Goal: Navigation & Orientation: Find specific page/section

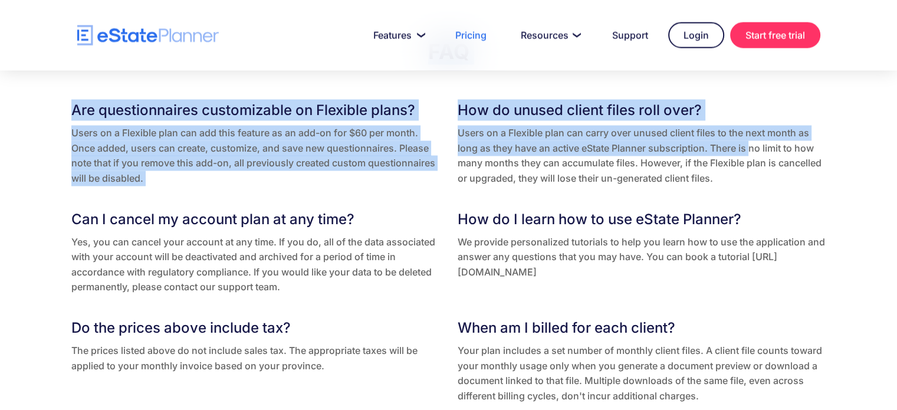
scroll to position [2038, 0]
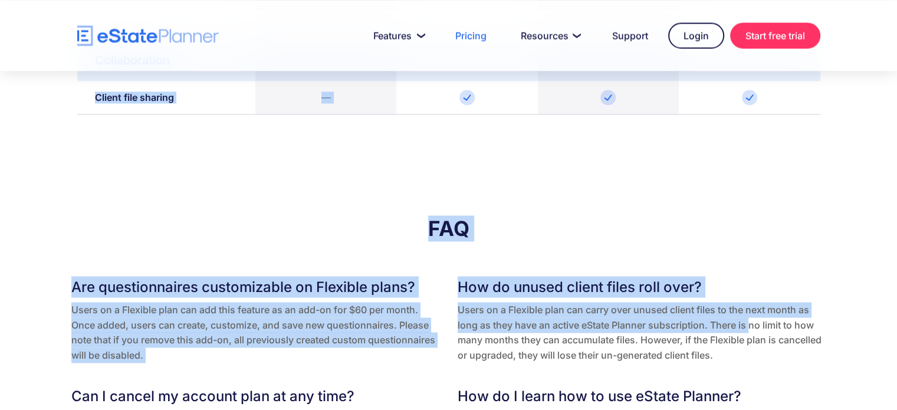
drag, startPoint x: 749, startPoint y: 145, endPoint x: 782, endPoint y: -27, distance: 175.4
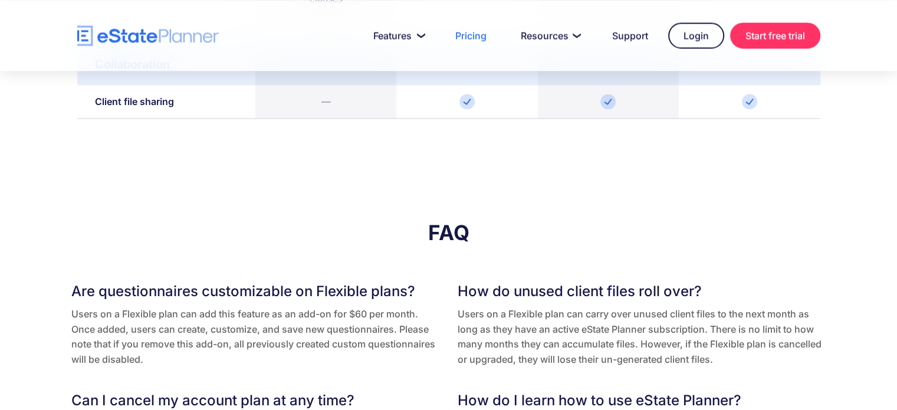
scroll to position [2068, 0]
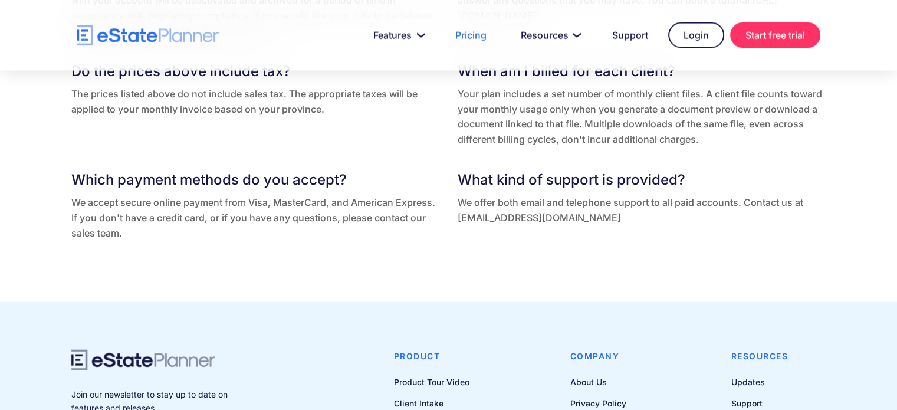
scroll to position [2634, 0]
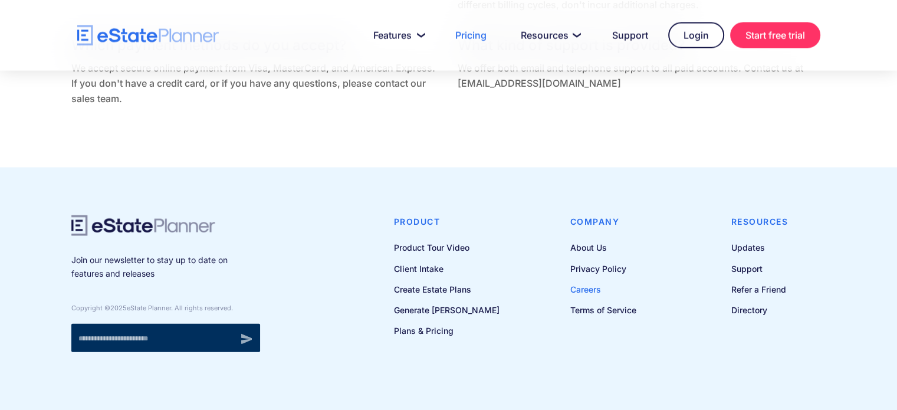
click at [586, 286] on link "Careers" at bounding box center [603, 289] width 66 height 15
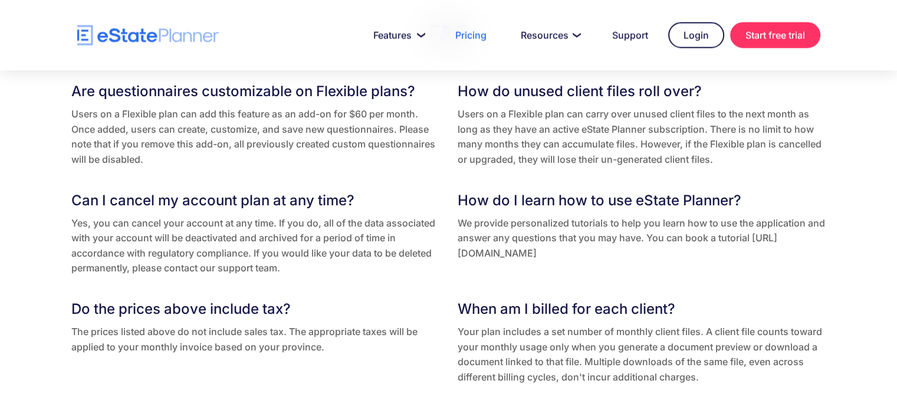
scroll to position [2263, 0]
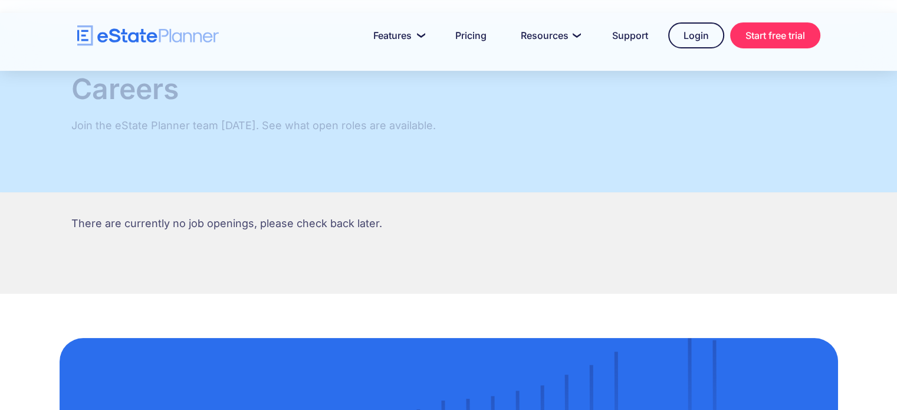
scroll to position [53, 0]
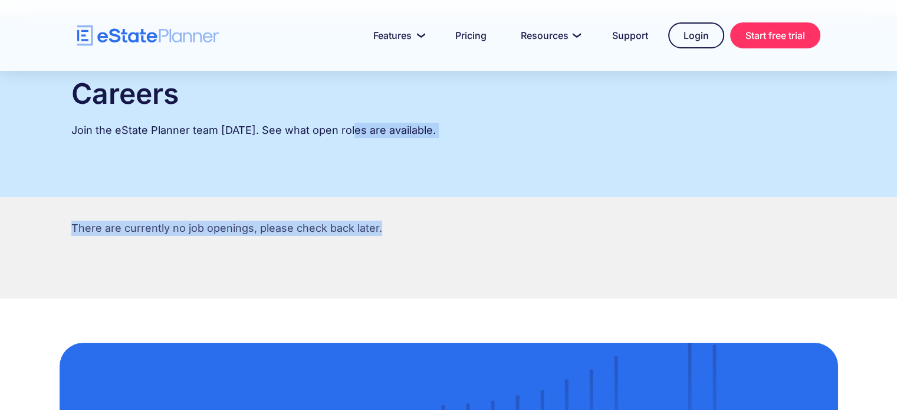
drag, startPoint x: 0, startPoint y: 0, endPoint x: 305, endPoint y: 153, distance: 340.8
click at [305, 153] on body "Features Capture Client Data Create Estate Plans Generate Legal Documents Prici…" at bounding box center [448, 152] width 897 height 410
click at [342, 184] on div "Careers Join the eState Planner team today. See what open roles are available." at bounding box center [449, 107] width 778 height 179
